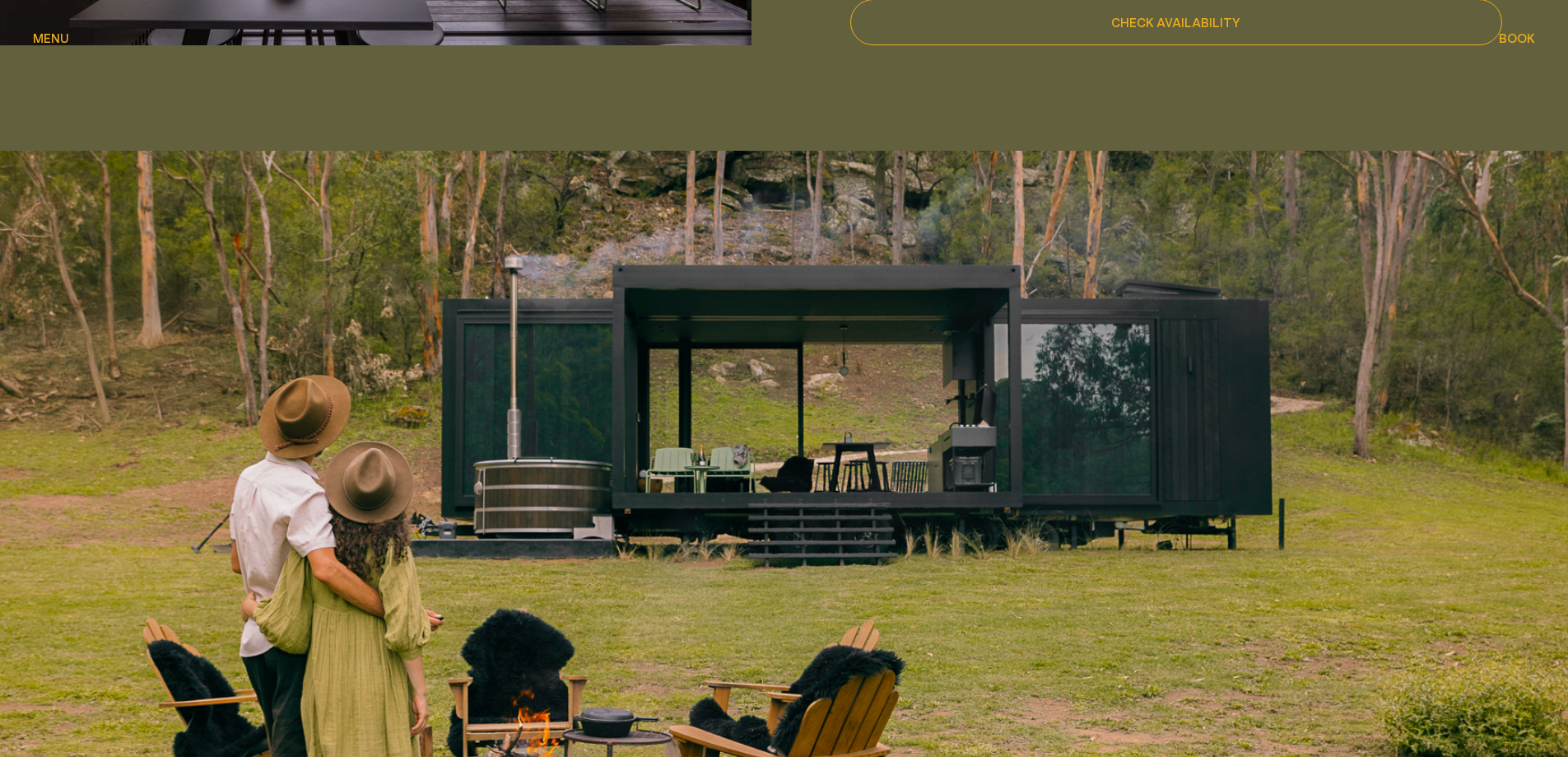
scroll to position [2058, 0]
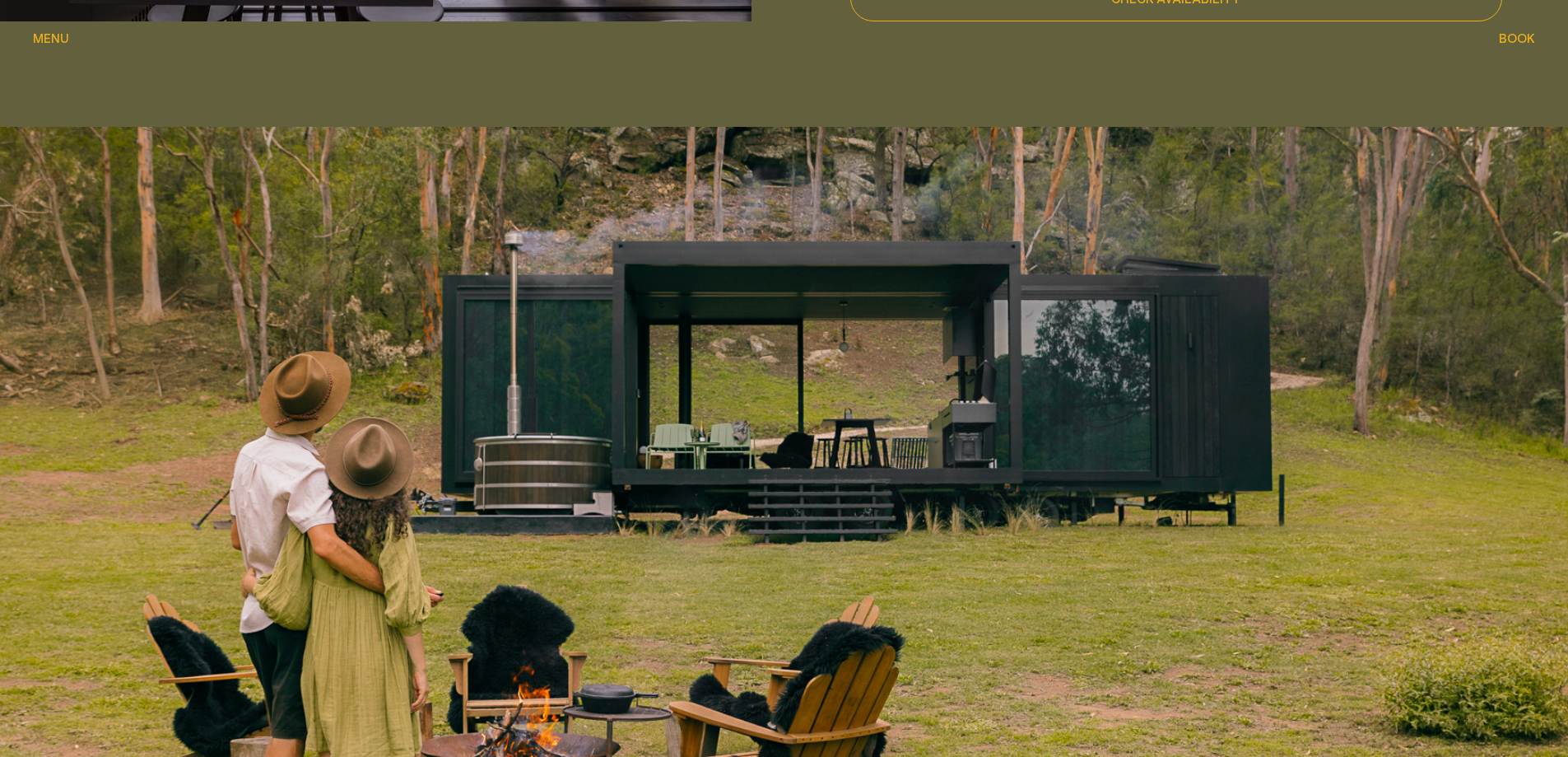
click at [863, 357] on div at bounding box center [784, 477] width 1568 height 727
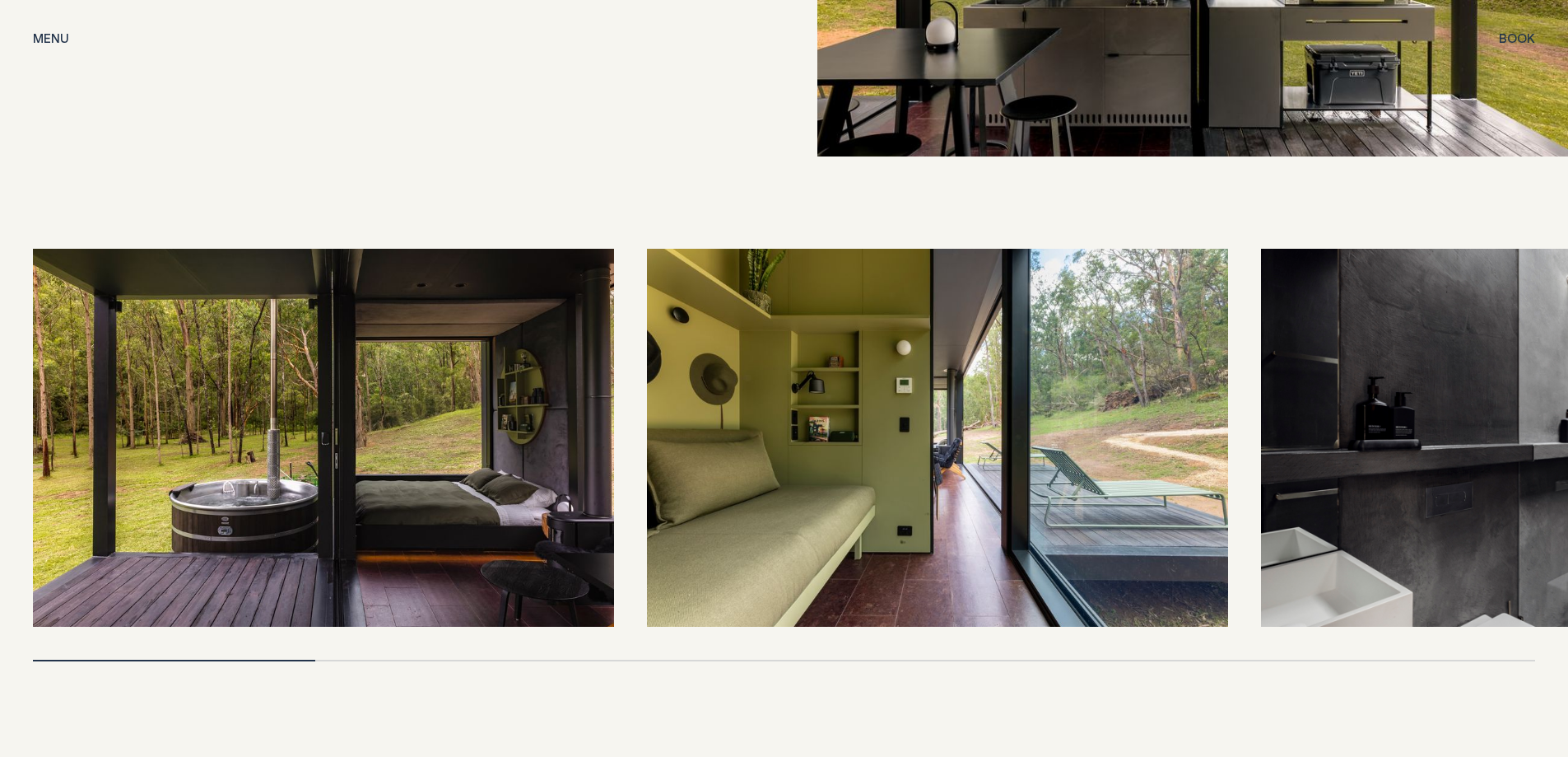
scroll to position [3705, 0]
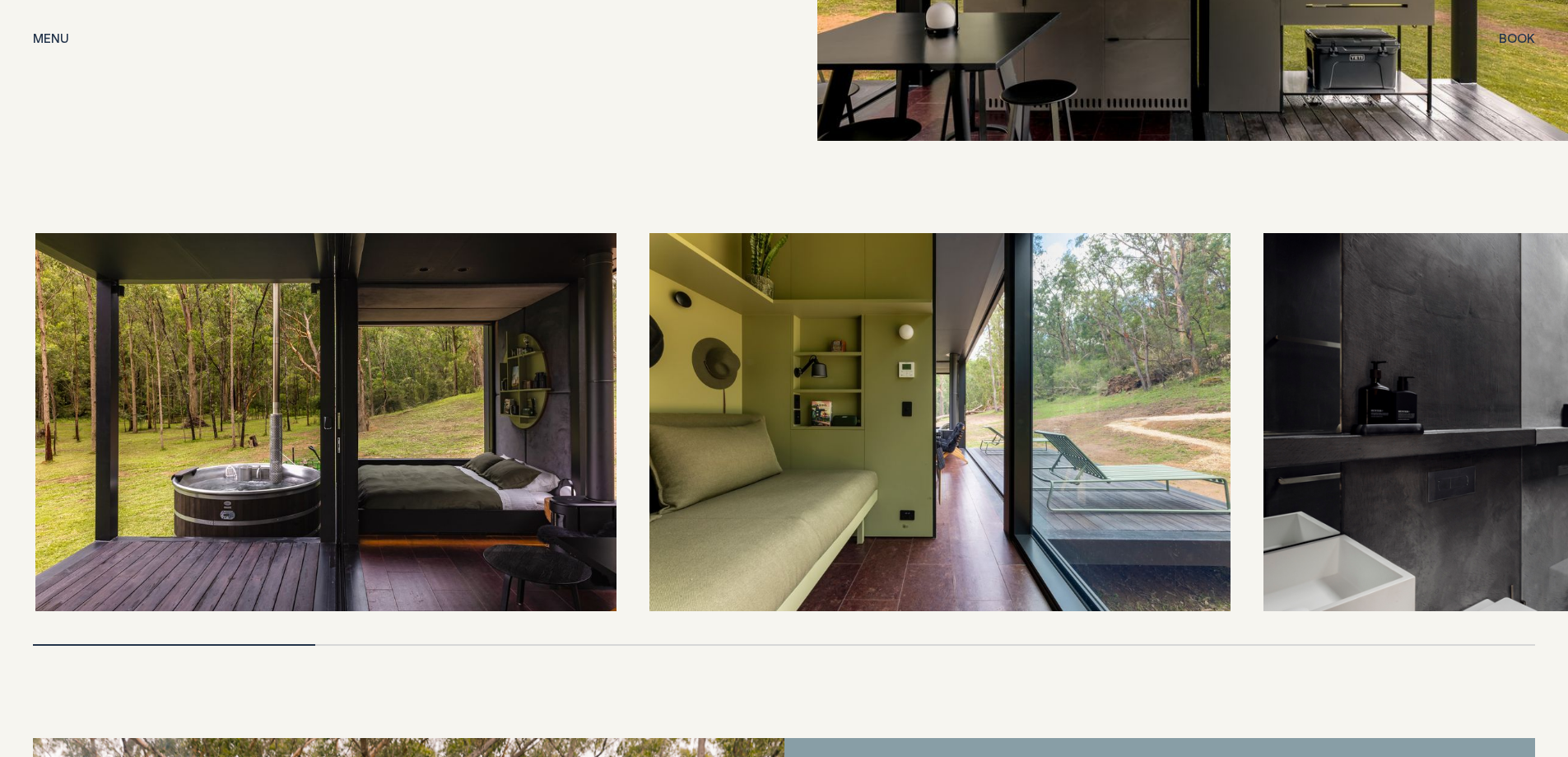
drag, startPoint x: 244, startPoint y: 489, endPoint x: 253, endPoint y: 486, distance: 9.5
click at [253, 486] on img at bounding box center [326, 422] width 581 height 378
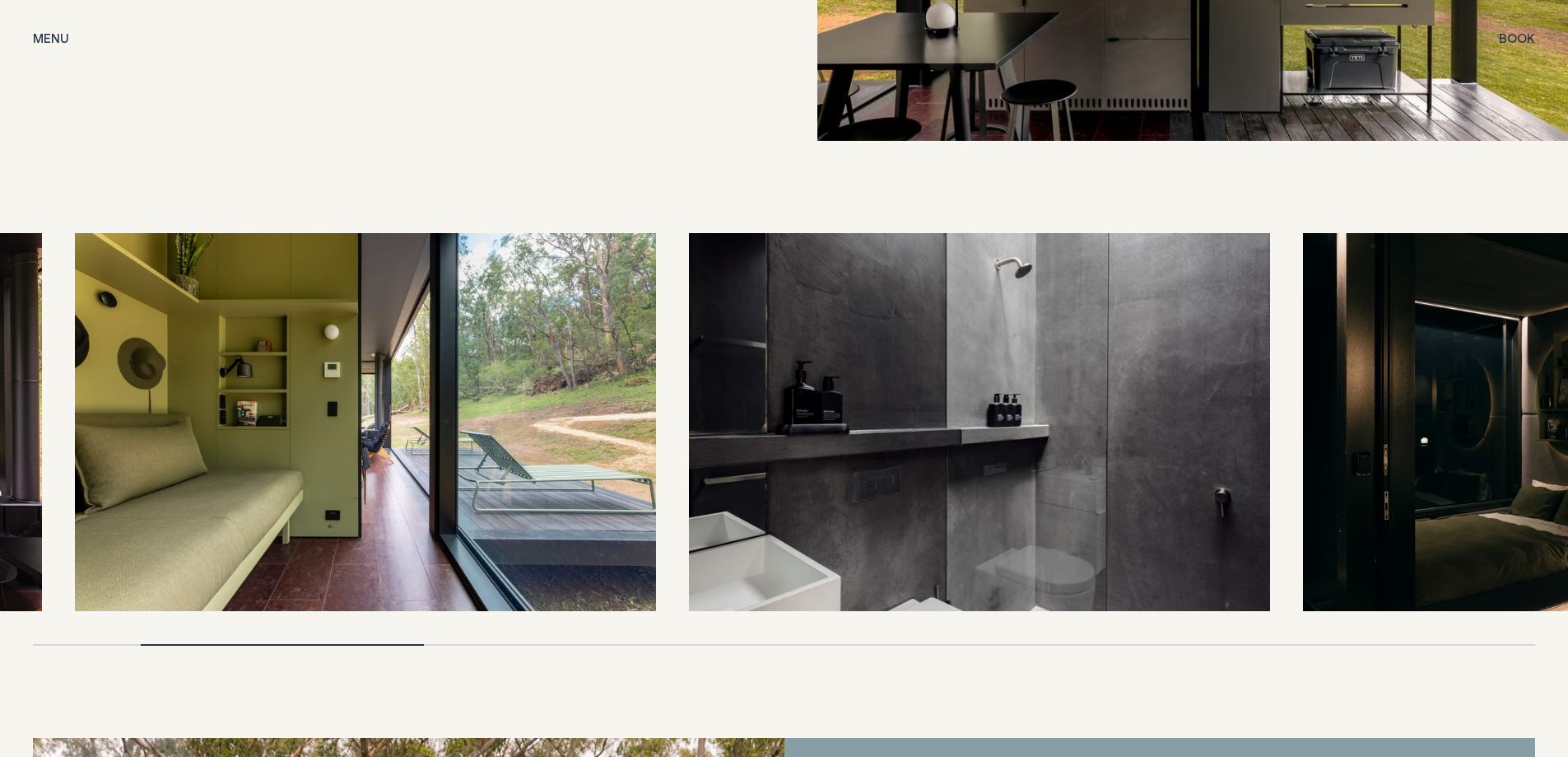
drag, startPoint x: 1141, startPoint y: 425, endPoint x: 568, endPoint y: 468, distance: 574.6
click at [568, 468] on img at bounding box center [365, 422] width 581 height 378
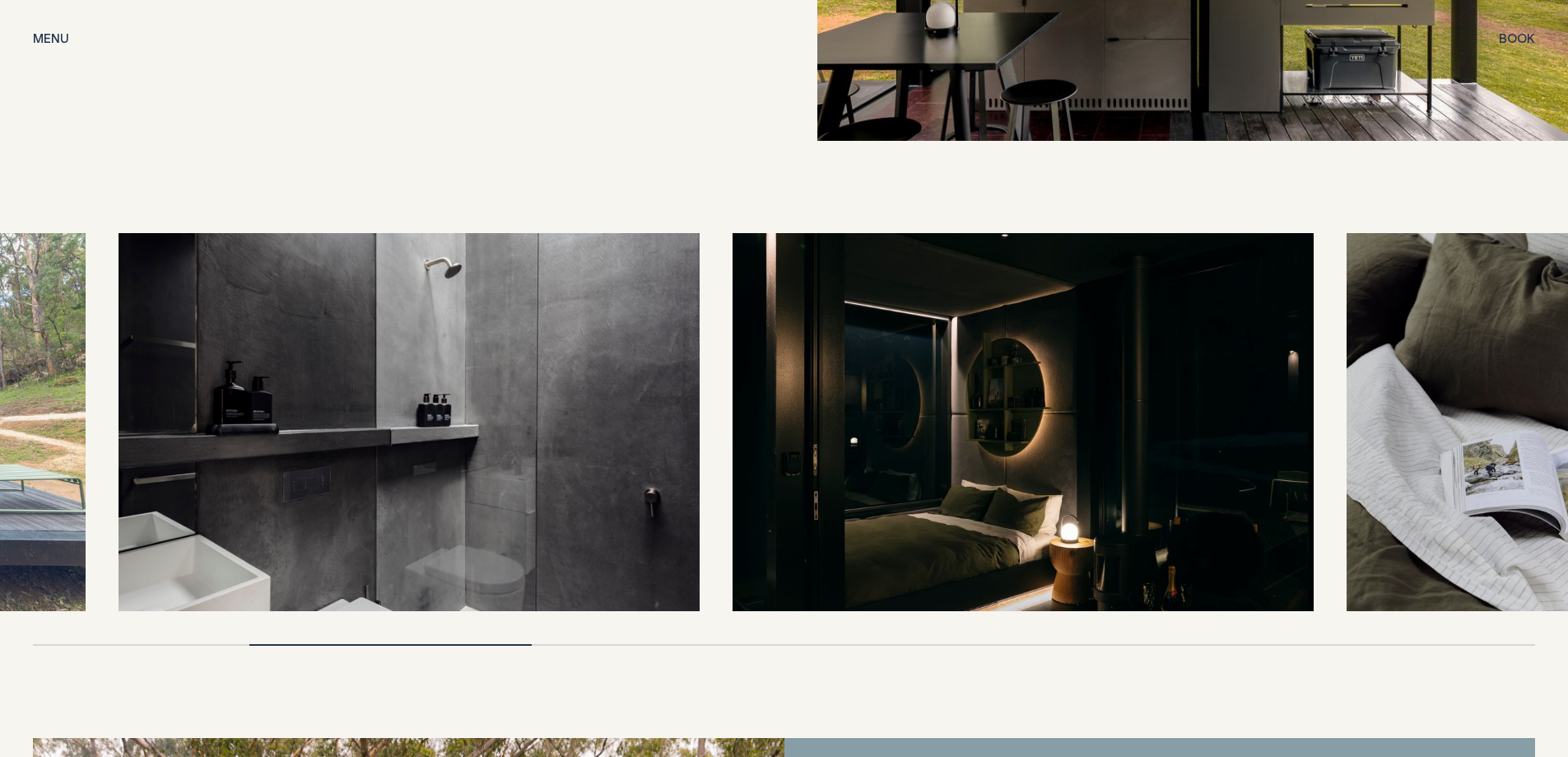
drag, startPoint x: 1100, startPoint y: 428, endPoint x: 557, endPoint y: 454, distance: 543.6
click at [557, 454] on img at bounding box center [409, 422] width 581 height 378
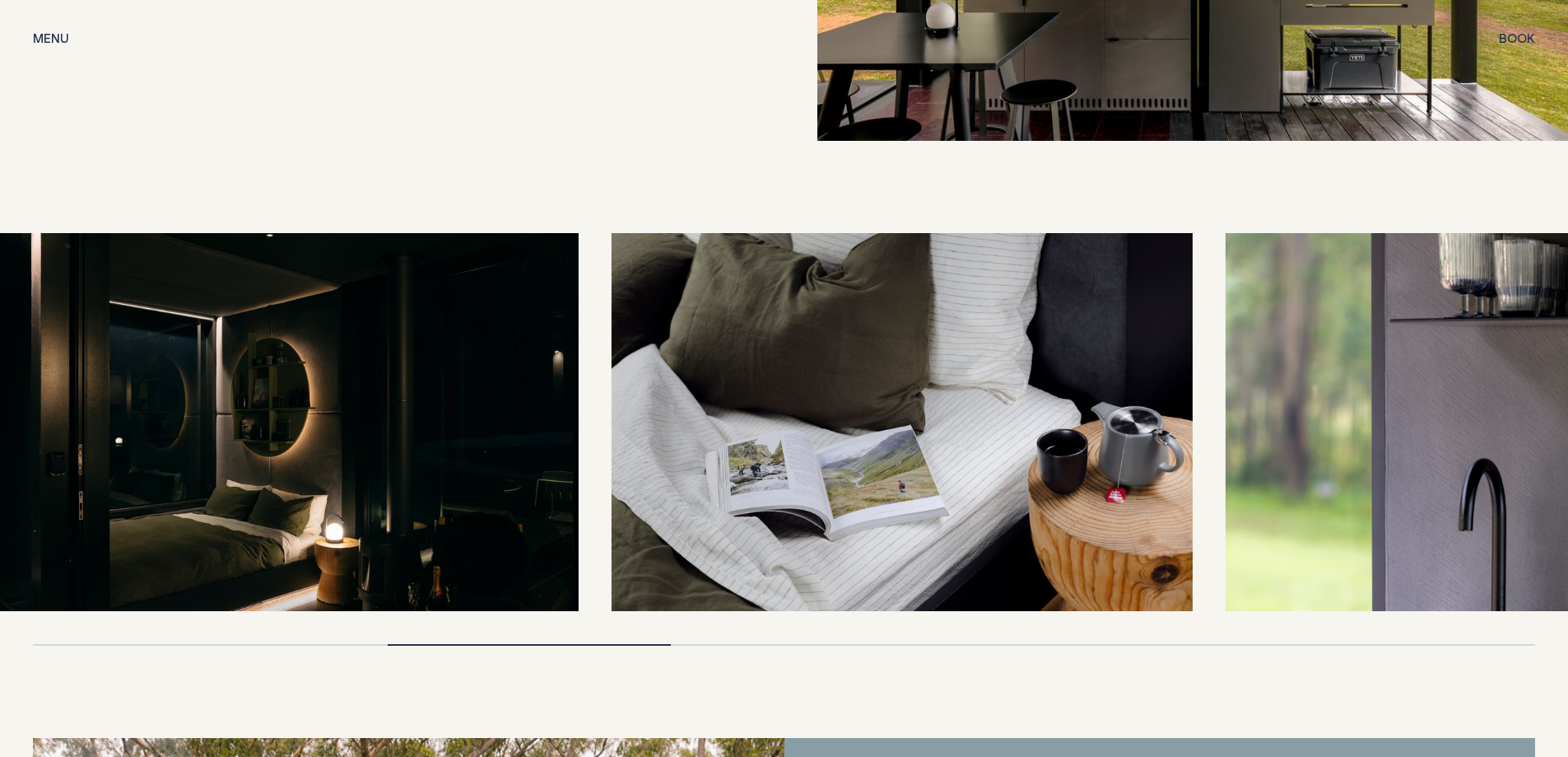
drag, startPoint x: 1108, startPoint y: 446, endPoint x: 447, endPoint y: 452, distance: 661.0
click at [447, 452] on img at bounding box center [288, 422] width 581 height 378
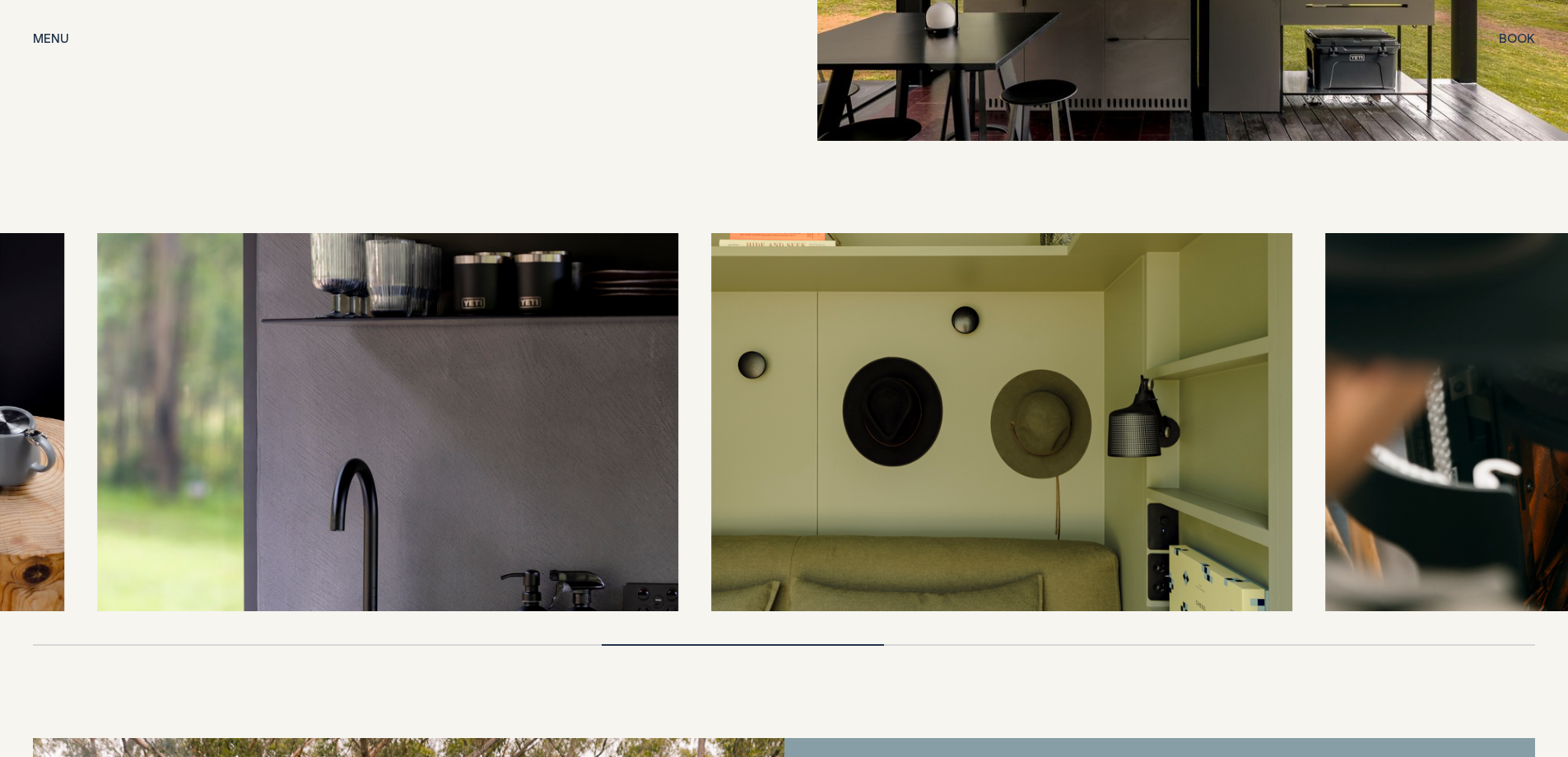
drag, startPoint x: 1153, startPoint y: 409, endPoint x: 477, endPoint y: 425, distance: 676.2
click at [477, 425] on img at bounding box center [388, 422] width 581 height 378
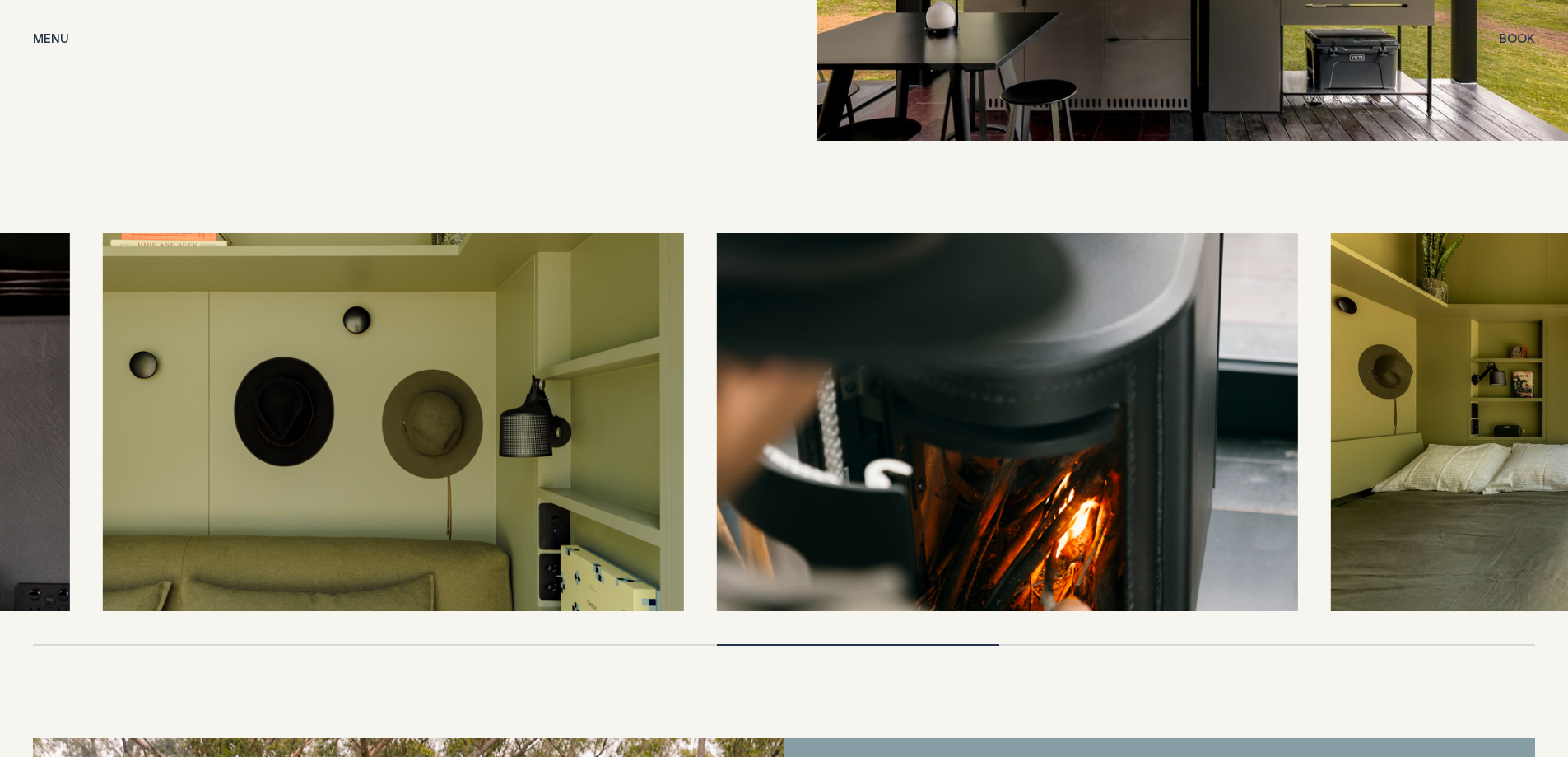
drag, startPoint x: 955, startPoint y: 425, endPoint x: 1006, endPoint y: 435, distance: 52.0
click at [398, 442] on img at bounding box center [393, 422] width 581 height 378
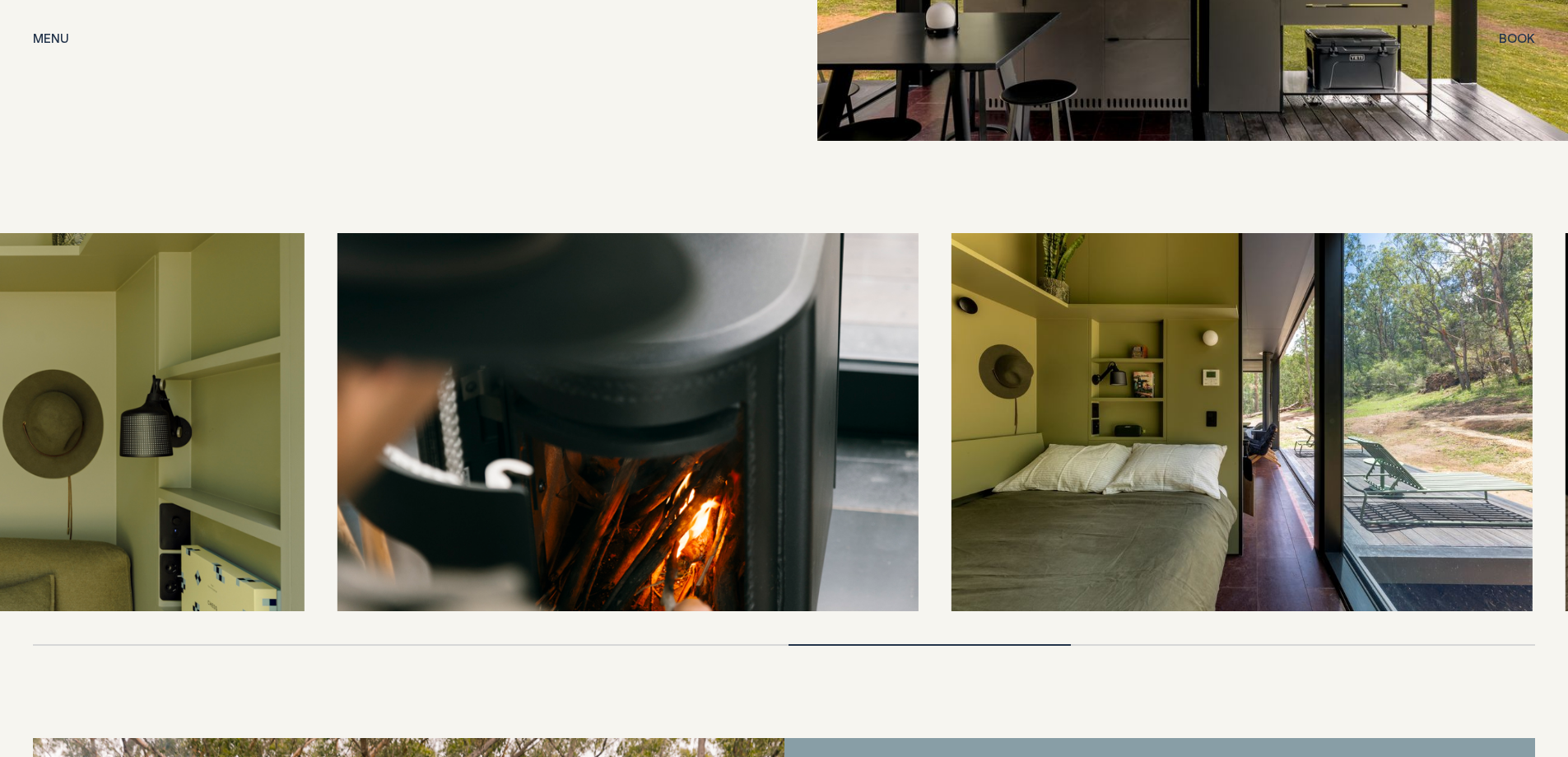
drag, startPoint x: 1006, startPoint y: 435, endPoint x: 525, endPoint y: 441, distance: 481.0
click at [413, 444] on img at bounding box center [628, 422] width 581 height 378
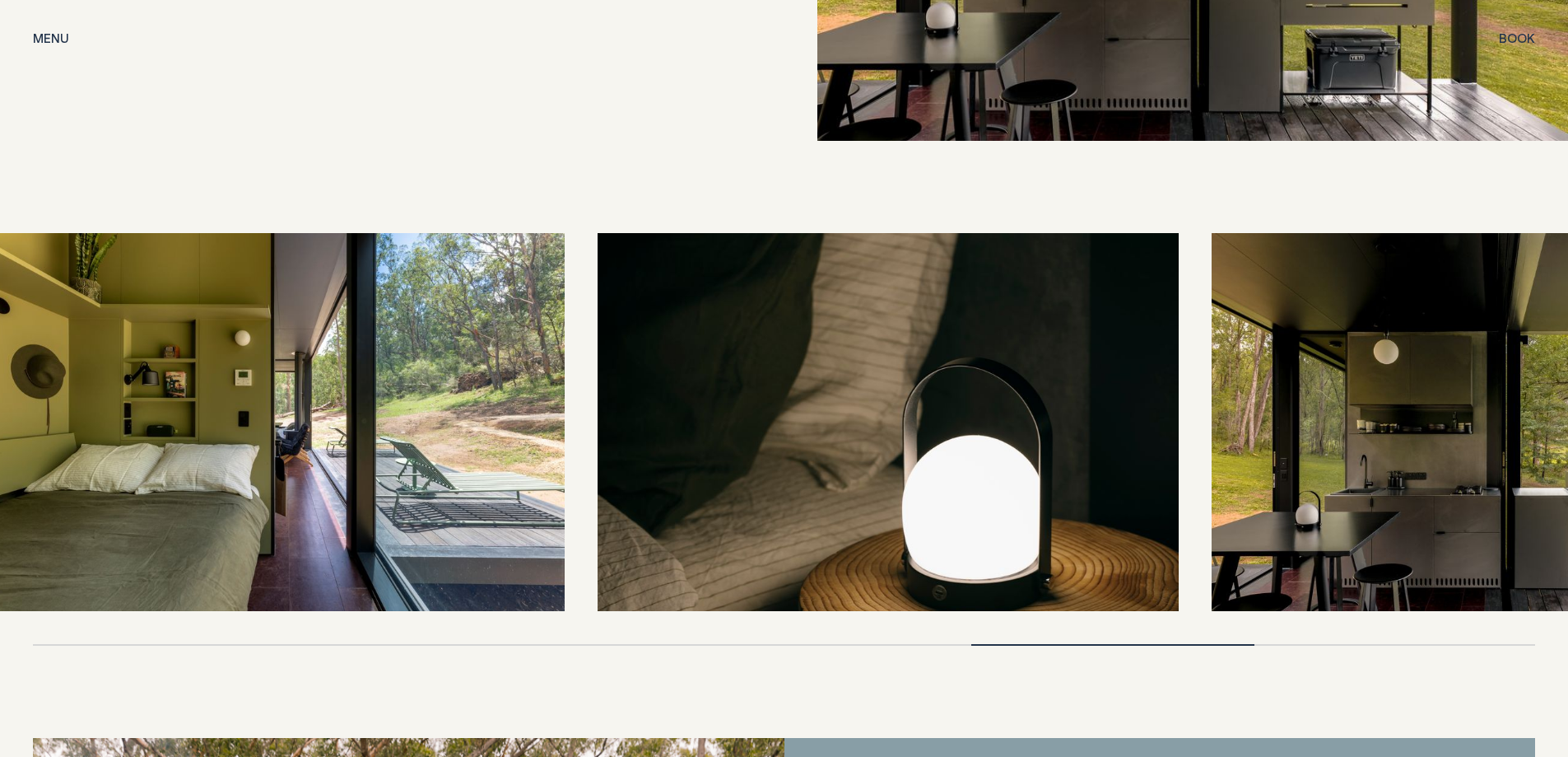
drag, startPoint x: 333, startPoint y: 438, endPoint x: 349, endPoint y: 429, distance: 18.4
click at [349, 429] on img at bounding box center [274, 422] width 581 height 378
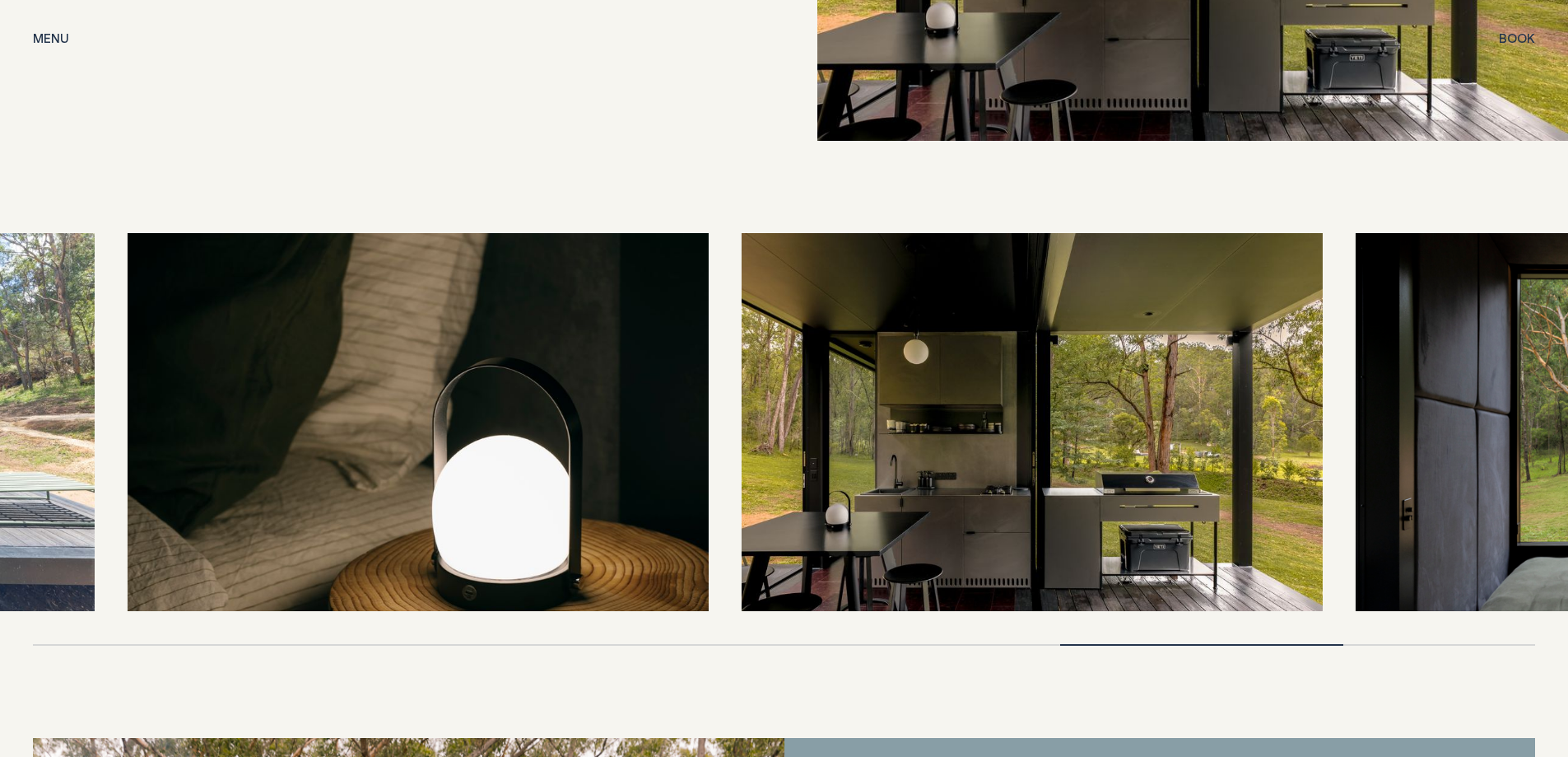
drag, startPoint x: 708, startPoint y: 461, endPoint x: 1006, endPoint y: 446, distance: 298.4
click at [547, 458] on img at bounding box center [418, 422] width 581 height 378
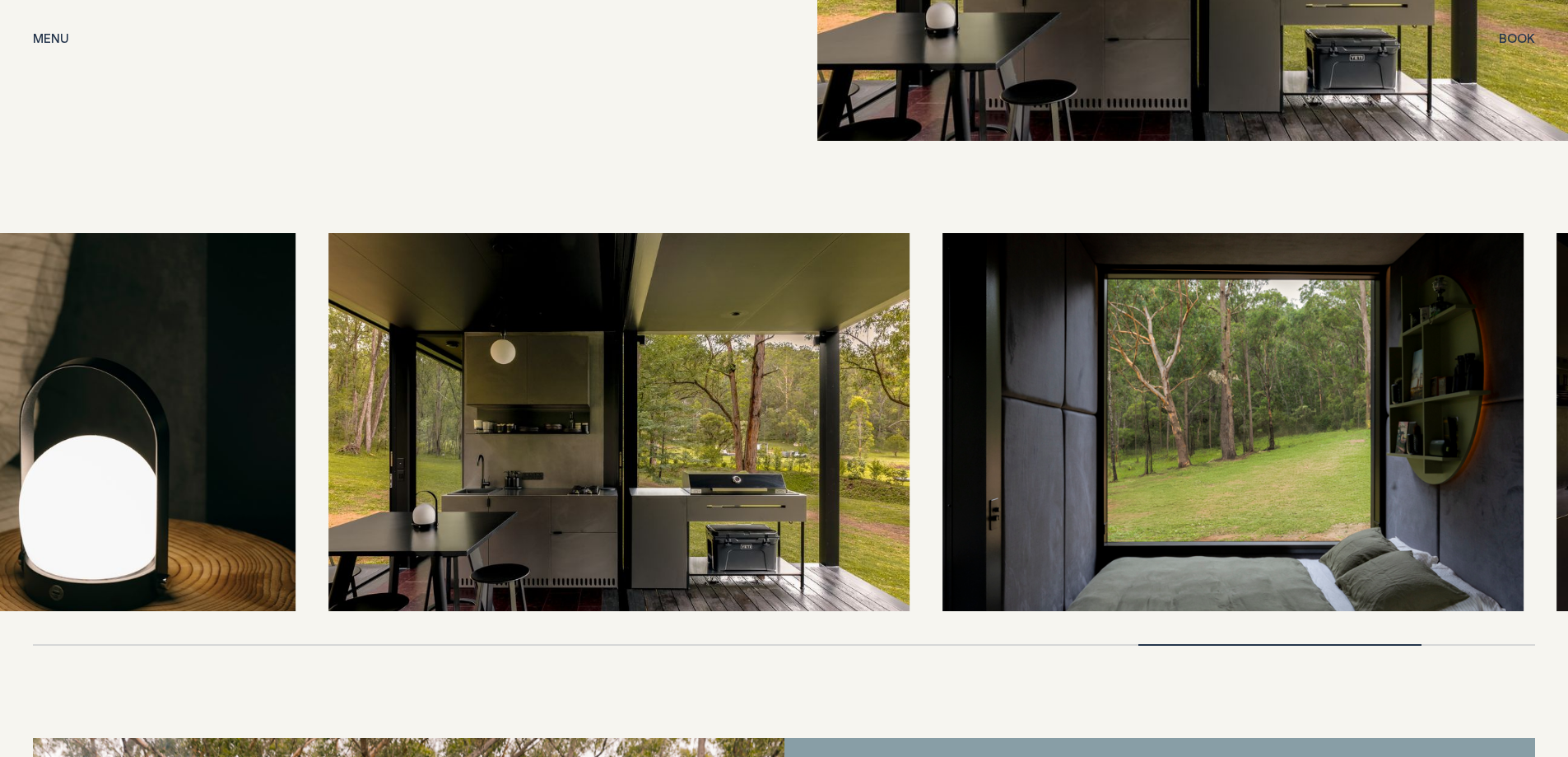
drag, startPoint x: 1031, startPoint y: 441, endPoint x: 673, endPoint y: 465, distance: 358.8
click at [673, 465] on img at bounding box center [619, 422] width 581 height 378
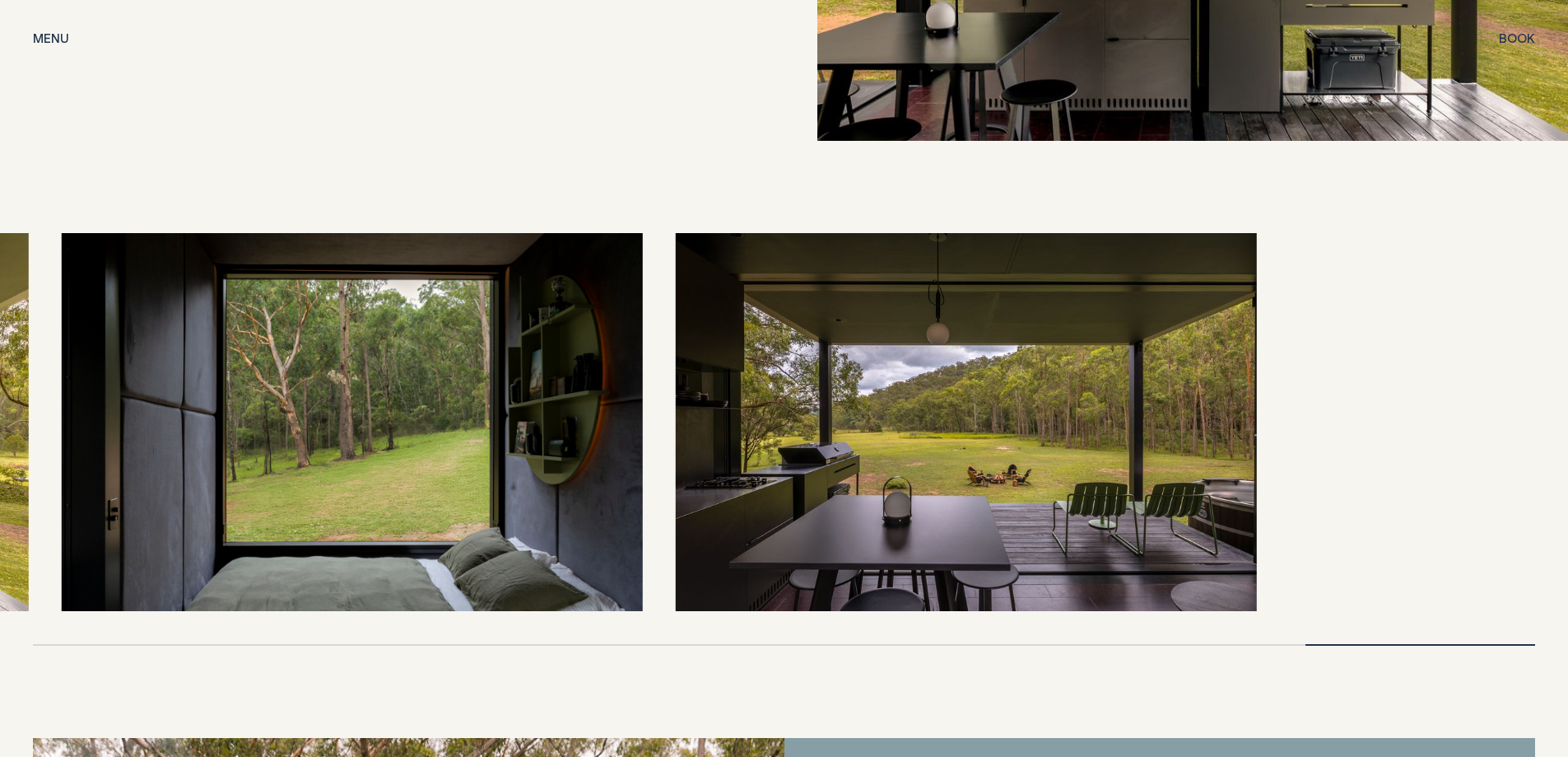
drag, startPoint x: 1128, startPoint y: 454, endPoint x: 447, endPoint y: 462, distance: 681.0
click at [447, 462] on img at bounding box center [352, 422] width 581 height 378
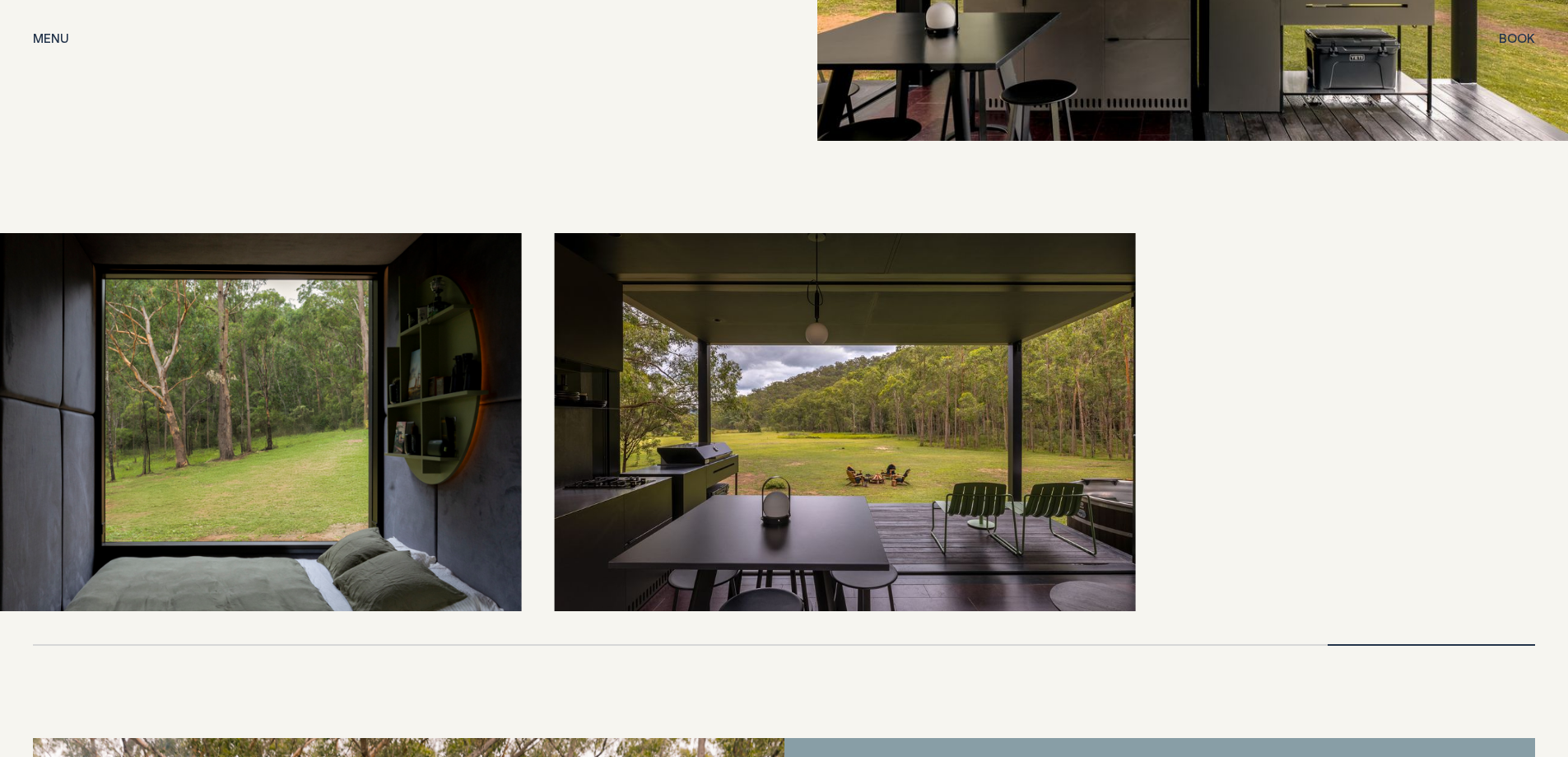
drag, startPoint x: 1382, startPoint y: 466, endPoint x: 620, endPoint y: 495, distance: 762.6
click at [620, 495] on img at bounding box center [845, 422] width 581 height 378
